Goal: Information Seeking & Learning: Learn about a topic

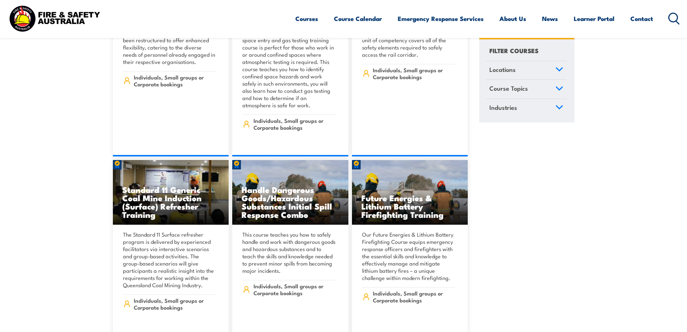
scroll to position [866, 0]
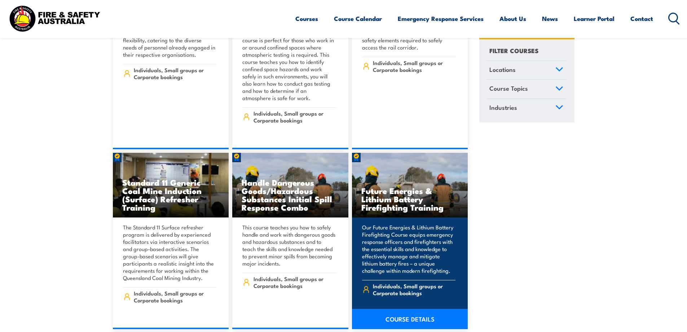
click at [415, 195] on h3 "Future Energies & Lithium Battery Firefighting Training" at bounding box center [410, 198] width 97 height 25
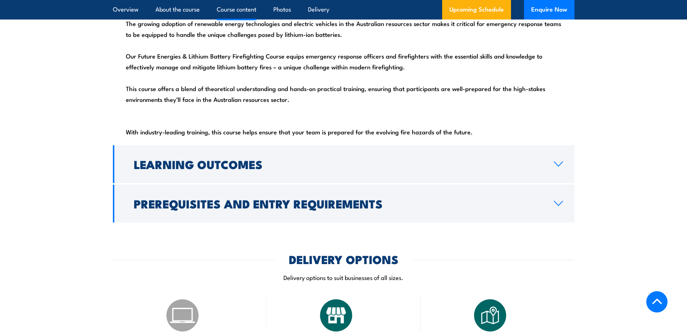
scroll to position [866, 0]
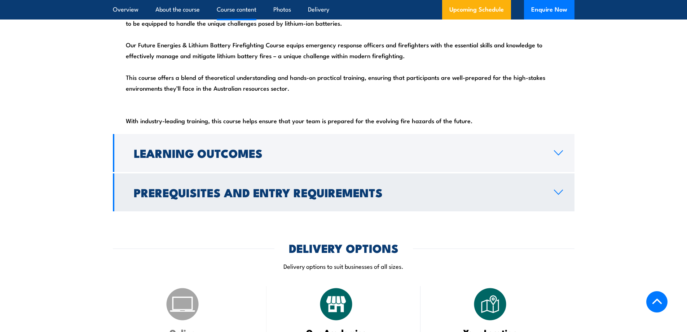
click at [327, 197] on h2 "Prerequisites and Entry Requirements" at bounding box center [338, 192] width 409 height 10
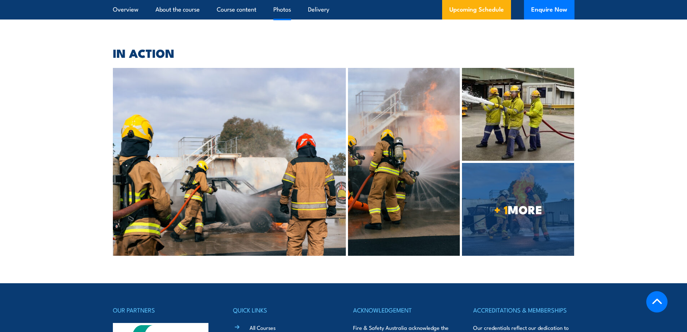
scroll to position [1840, 0]
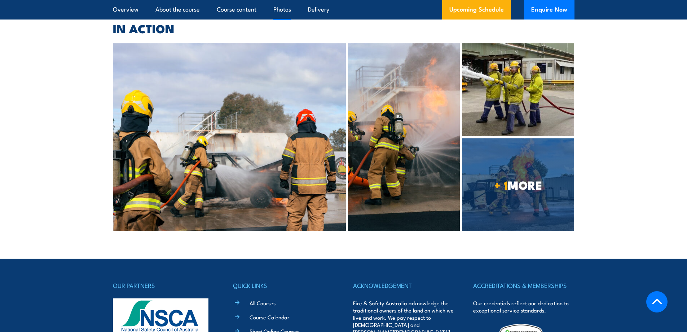
click at [523, 83] on img at bounding box center [518, 89] width 112 height 93
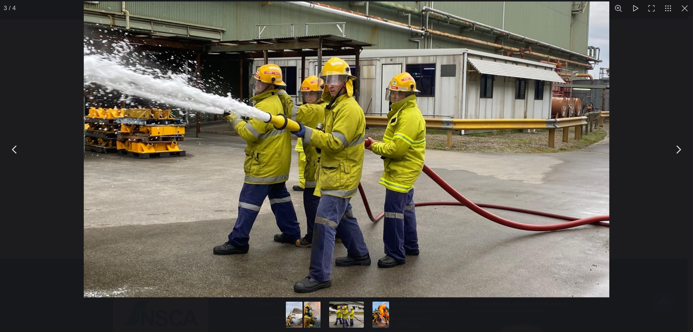
click at [684, 10] on button "You can close this modal content with the ESC key" at bounding box center [684, 8] width 17 height 17
